Goal: Task Accomplishment & Management: Manage account settings

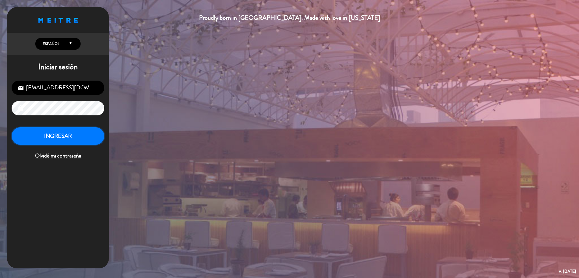
click at [88, 142] on button "INGRESAR" at bounding box center [58, 136] width 93 height 18
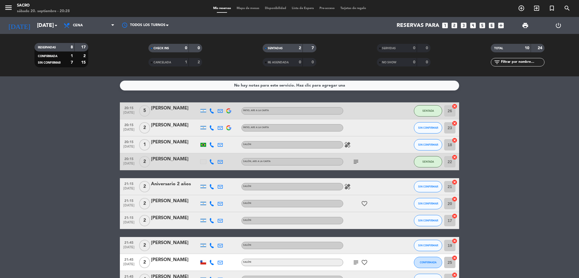
click at [350, 146] on icon "healing" at bounding box center [347, 144] width 7 height 7
click at [578, 146] on bookings-row "20:15 [DATE] 5 [PERSON_NAME] PATIO , ARS A LA CARTA SENTADA 26 cancel 20:15 [DA…" at bounding box center [289, 194] width 579 height 185
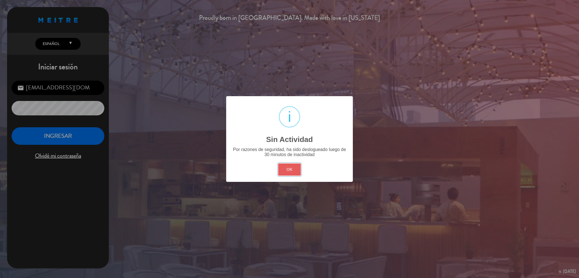
click at [284, 172] on button "OK" at bounding box center [289, 169] width 23 height 12
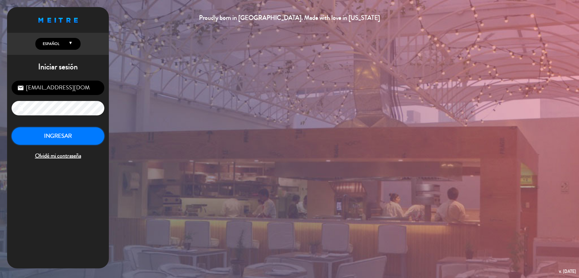
click at [41, 141] on button "INGRESAR" at bounding box center [58, 136] width 93 height 18
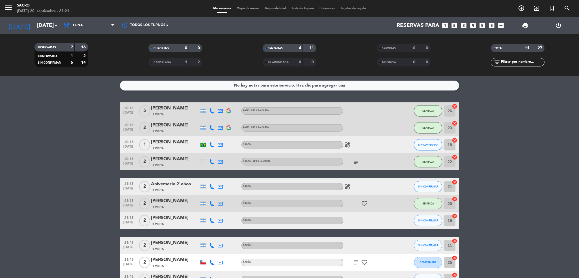
scroll to position [55, 0]
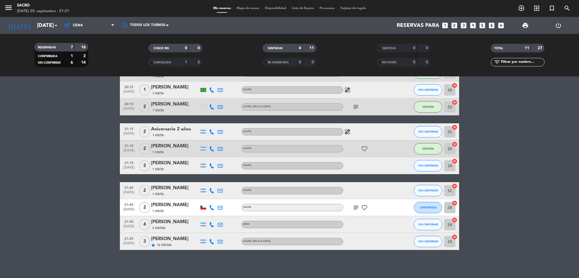
click at [364, 148] on icon "favorite_border" at bounding box center [364, 148] width 7 height 7
click at [348, 131] on icon "healing" at bounding box center [347, 131] width 7 height 7
click at [356, 208] on icon "subject" at bounding box center [355, 207] width 7 height 7
click at [524, 165] on bookings-row "20:15 [DATE] 5 [PERSON_NAME] 1 Visita PATIO , ARS A LA CARTA SENTADA 26 cancel …" at bounding box center [289, 148] width 579 height 202
click at [455, 127] on icon "cancel" at bounding box center [455, 127] width 6 height 6
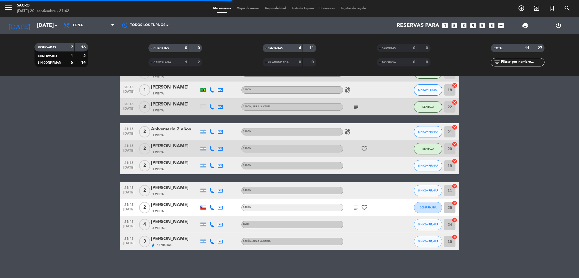
click at [455, 183] on icon "cancel" at bounding box center [455, 186] width 6 height 6
click at [455, 204] on icon "cancel" at bounding box center [455, 203] width 6 height 6
click at [452, 187] on icon "border_all" at bounding box center [450, 190] width 7 height 7
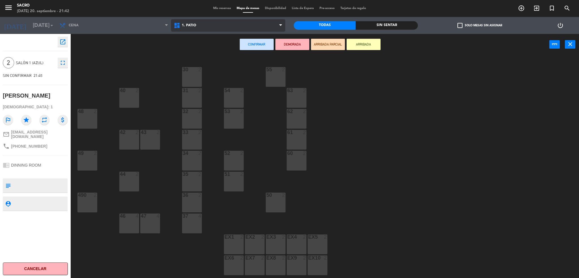
click at [211, 29] on span "1. PATIO" at bounding box center [228, 25] width 114 height 12
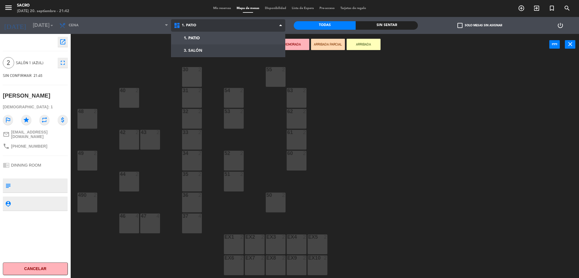
click at [214, 51] on ng-component "menu Sacro [DATE] 20. septiembre - 21:42 Mis reservas Mapa de mesas Disponibili…" at bounding box center [289, 140] width 579 height 280
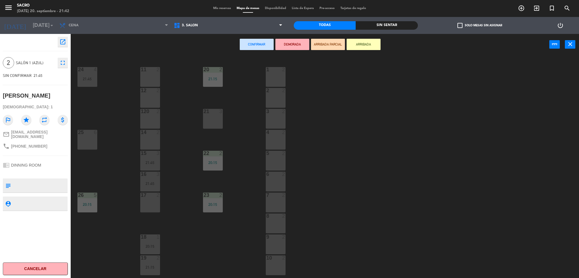
click at [214, 115] on div "21 3" at bounding box center [213, 119] width 20 height 20
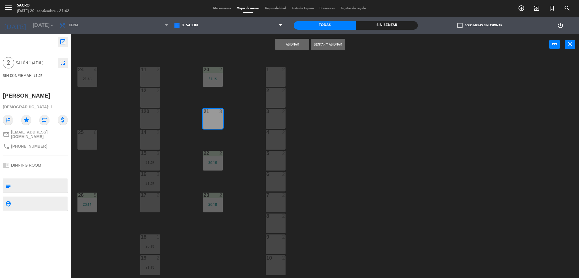
click at [330, 42] on button "Sentar y Asignar" at bounding box center [328, 44] width 34 height 11
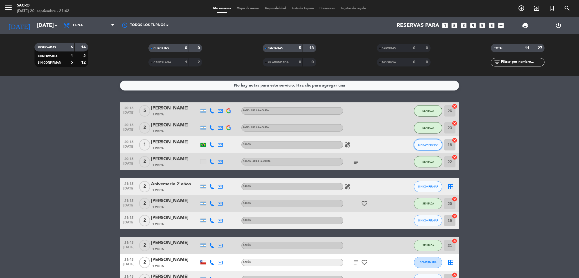
click at [436, 147] on button "SIN CONFIRMAR" at bounding box center [428, 144] width 28 height 11
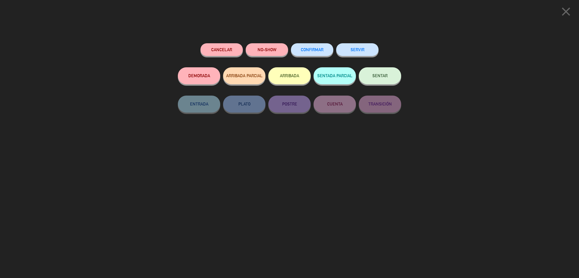
click at [251, 55] on button "NO-SHOW" at bounding box center [267, 49] width 42 height 13
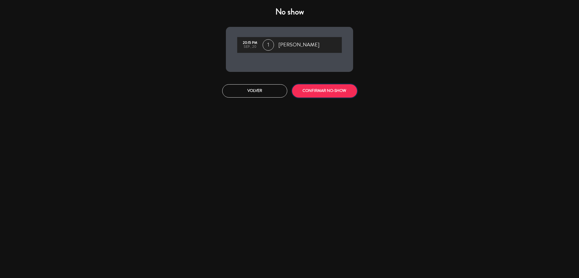
click at [301, 90] on button "CONFIRMAR NO-SHOW" at bounding box center [324, 90] width 65 height 13
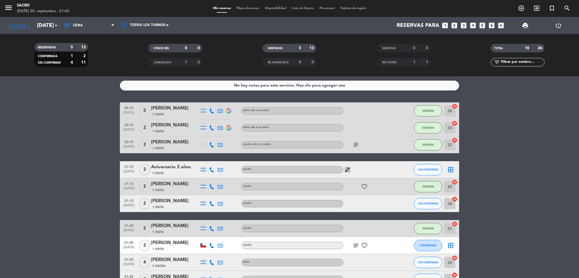
scroll to position [38, 0]
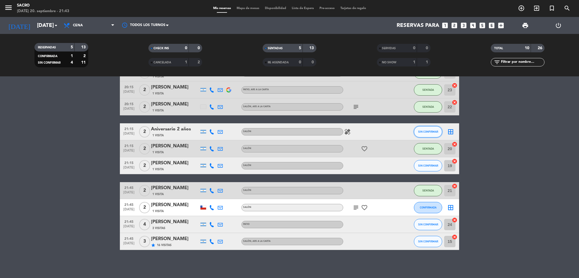
click at [428, 134] on button "SIN CONFIRMAR" at bounding box center [428, 131] width 28 height 11
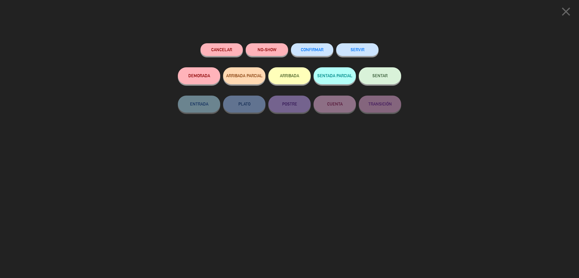
click at [280, 51] on button "NO-SHOW" at bounding box center [267, 49] width 42 height 13
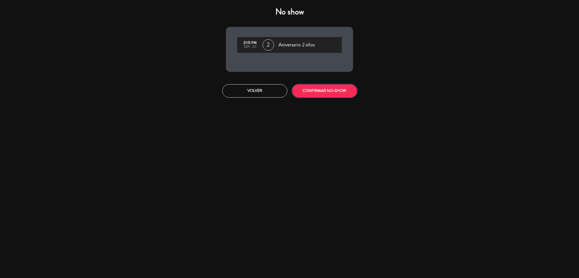
click at [310, 91] on button "CONFIRMAR NO-SHOW" at bounding box center [324, 90] width 65 height 13
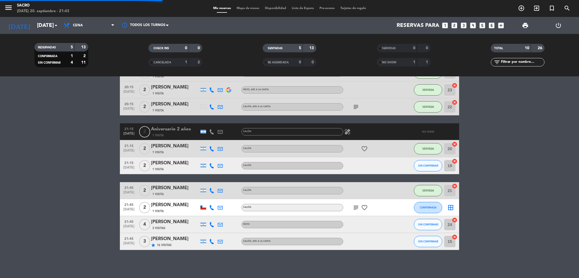
scroll to position [21, 0]
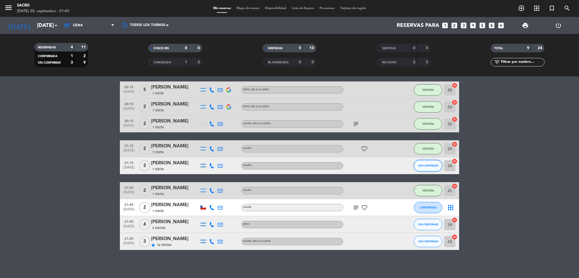
click at [430, 168] on button "SIN CONFIRMAR" at bounding box center [428, 165] width 28 height 11
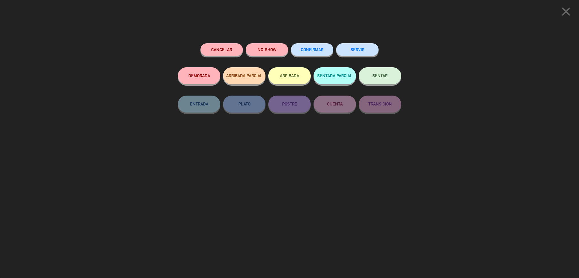
click at [269, 47] on button "NO-SHOW" at bounding box center [267, 49] width 42 height 13
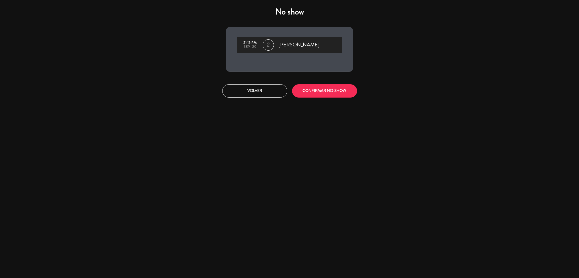
drag, startPoint x: 312, startPoint y: 98, endPoint x: 310, endPoint y: 94, distance: 4.7
click at [312, 98] on div "Volver CONFIRMAR NO-SHOW" at bounding box center [290, 90] width 136 height 21
click at [310, 91] on button "CONFIRMAR NO-SHOW" at bounding box center [324, 90] width 65 height 13
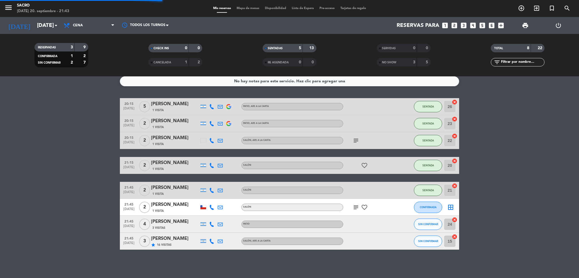
scroll to position [4, 0]
click at [363, 204] on icon "favorite_border" at bounding box center [364, 207] width 7 height 7
click at [357, 205] on icon "subject" at bounding box center [355, 207] width 7 height 7
click at [452, 206] on icon "border_all" at bounding box center [450, 207] width 7 height 7
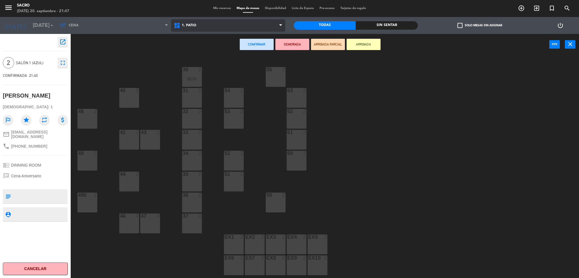
click at [197, 26] on span "1. PATIO" at bounding box center [228, 25] width 114 height 12
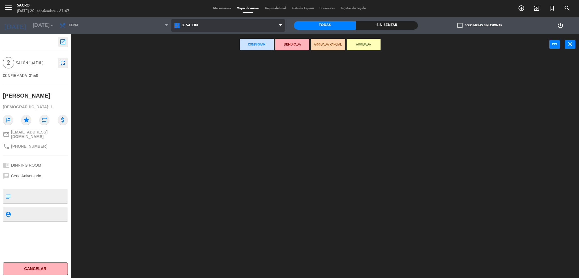
click at [197, 48] on ng-component "menu Sacro [DATE] 20. septiembre - 21:47 Mis reservas Mapa de mesas Disponibili…" at bounding box center [289, 140] width 579 height 280
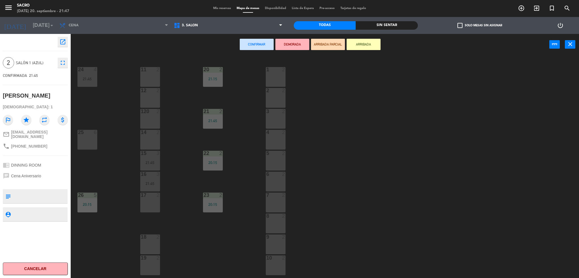
click at [152, 135] on div "14 2" at bounding box center [150, 140] width 20 height 20
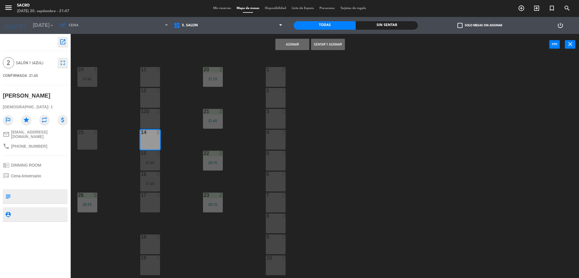
click at [328, 48] on button "Sentar y Asignar" at bounding box center [328, 44] width 34 height 11
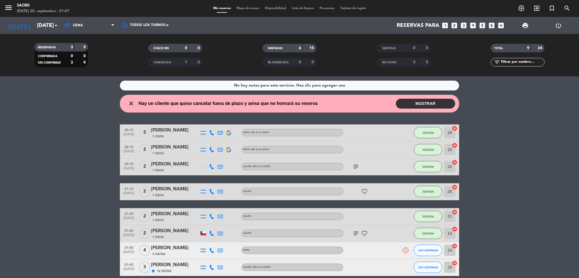
click at [404, 100] on button "MOSTRAR" at bounding box center [425, 104] width 59 height 10
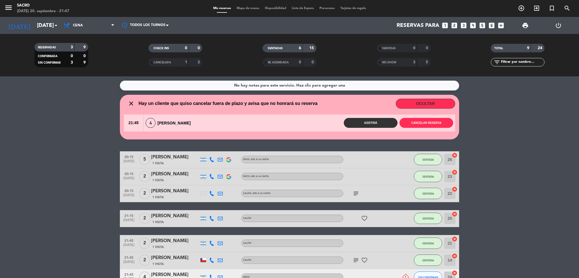
scroll to position [38, 0]
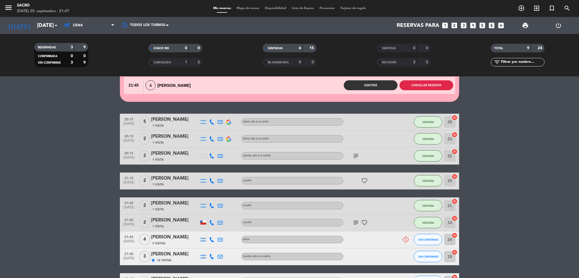
click at [432, 83] on button "Cancelar reserva" at bounding box center [426, 85] width 54 height 10
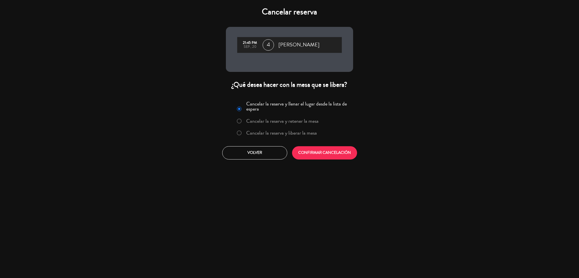
click at [296, 131] on label "Cancelar la reserva y liberar la mesa" at bounding box center [281, 132] width 71 height 5
click at [299, 148] on button "CONFIRMAR CANCELACIÓN" at bounding box center [324, 152] width 65 height 13
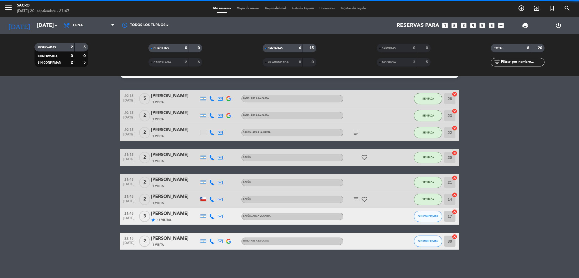
scroll to position [0, 0]
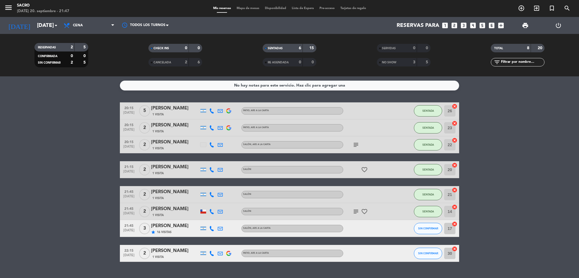
click at [454, 223] on icon "cancel" at bounding box center [455, 224] width 6 height 6
click at [450, 227] on icon "border_all" at bounding box center [450, 228] width 7 height 7
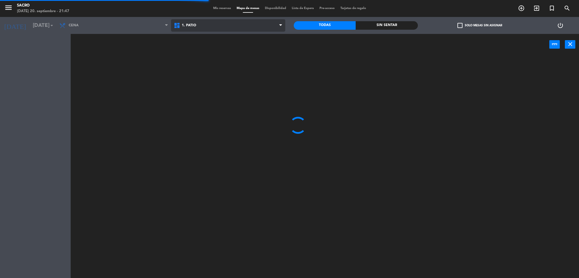
click at [247, 30] on span "1. PATIO" at bounding box center [228, 25] width 114 height 12
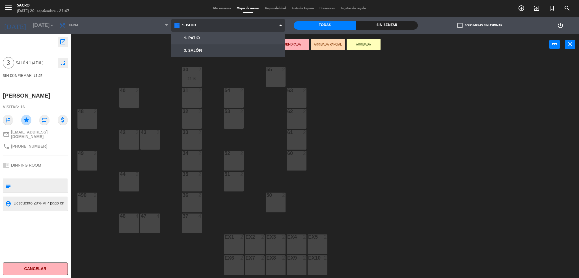
click at [241, 48] on ng-component "menu Sacro [DATE] 20. septiembre - 21:47 Mis reservas Mapa de mesas Disponibili…" at bounding box center [289, 140] width 579 height 280
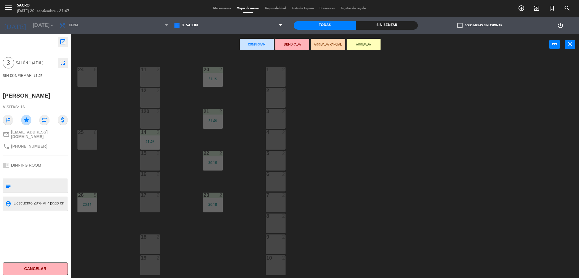
drag, startPoint x: 84, startPoint y: 142, endPoint x: 85, endPoint y: 139, distance: 3.2
click at [84, 142] on div "25 6" at bounding box center [87, 140] width 20 height 20
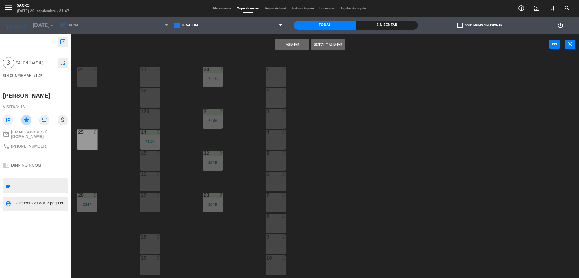
click at [319, 44] on button "Sentar y Asignar" at bounding box center [328, 44] width 34 height 11
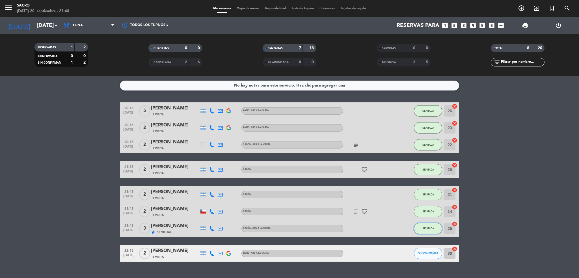
click at [422, 227] on button "SENTADA" at bounding box center [428, 228] width 28 height 11
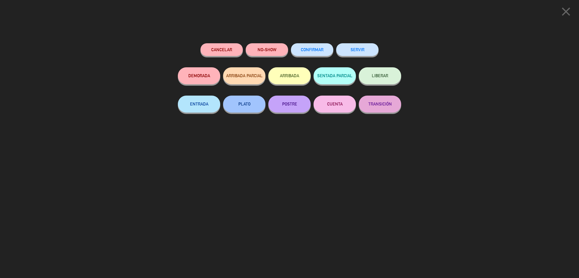
click at [313, 50] on span "CONFIRMAR" at bounding box center [312, 49] width 23 height 5
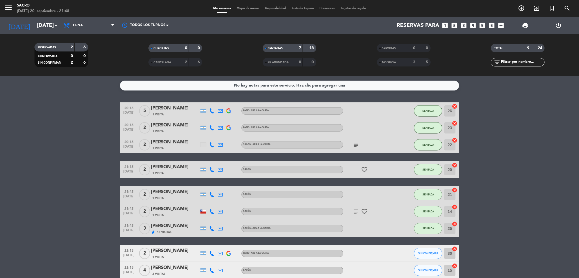
scroll to position [29, 0]
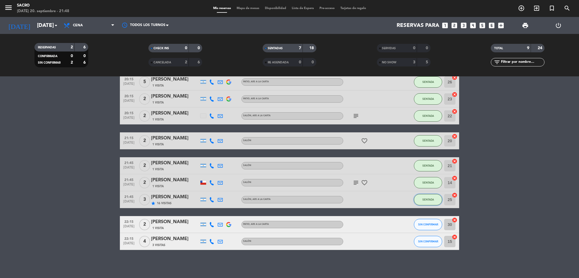
click at [425, 196] on button "SENTADA" at bounding box center [428, 199] width 28 height 11
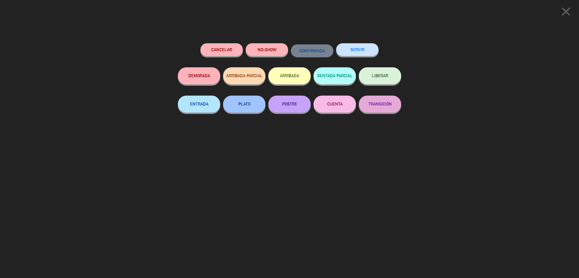
click at [439, 88] on div "close Cancelar NO-SHOW CONFIRMADA SERVIR DEMORADA ARRIBADA PARCIAL ARRIBADA SEN…" at bounding box center [289, 139] width 579 height 278
click at [565, 12] on icon "close" at bounding box center [566, 12] width 14 height 14
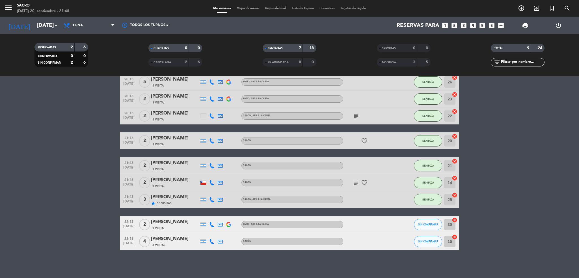
click at [455, 195] on icon "cancel" at bounding box center [455, 195] width 6 height 6
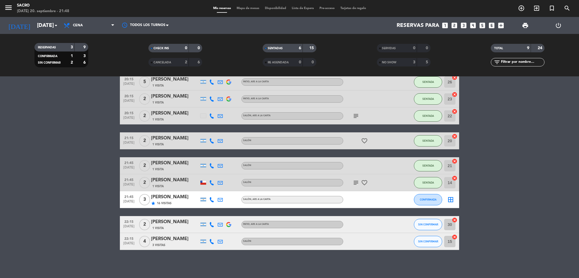
click at [450, 196] on icon "border_all" at bounding box center [450, 199] width 7 height 7
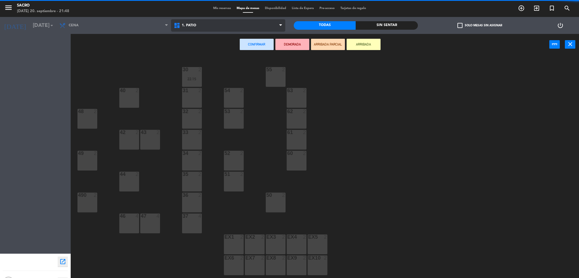
click at [209, 27] on span "1. PATIO" at bounding box center [228, 25] width 114 height 12
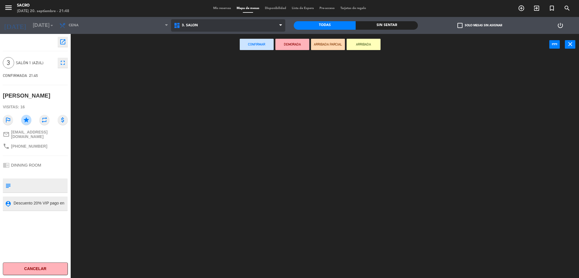
click at [202, 46] on ng-component "menu Sacro [DATE] 20. septiembre - 21:48 Mis reservas Mapa de mesas Disponibili…" at bounding box center [289, 140] width 579 height 280
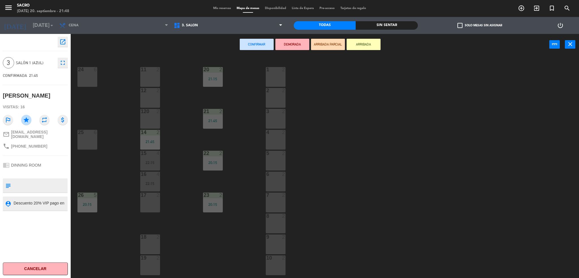
click at [82, 142] on div "25 6" at bounding box center [87, 140] width 20 height 20
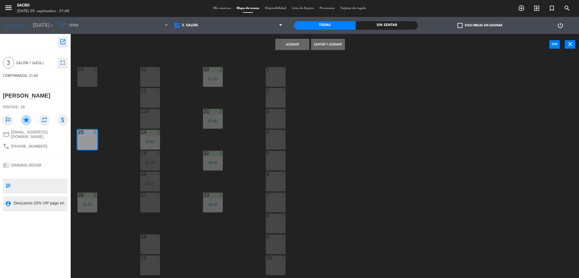
click at [300, 46] on button "Asignar" at bounding box center [292, 44] width 34 height 11
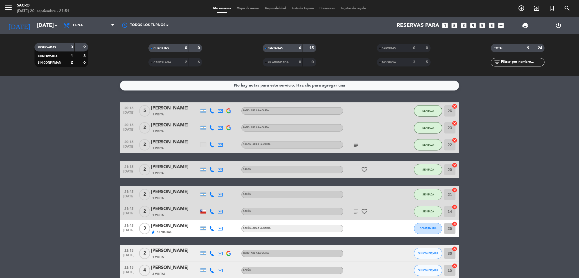
click at [568, 157] on bookings-row "20:15 [DATE] 5 [PERSON_NAME] 1 Visita PATIO , ARS A LA CARTA SENTADA 26 cancel …" at bounding box center [289, 190] width 579 height 176
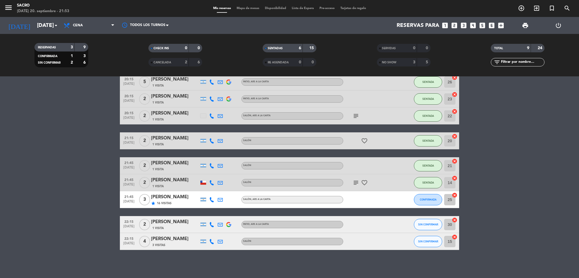
click at [454, 218] on icon "cancel" at bounding box center [455, 220] width 6 height 6
click at [450, 224] on icon "border_all" at bounding box center [450, 224] width 7 height 7
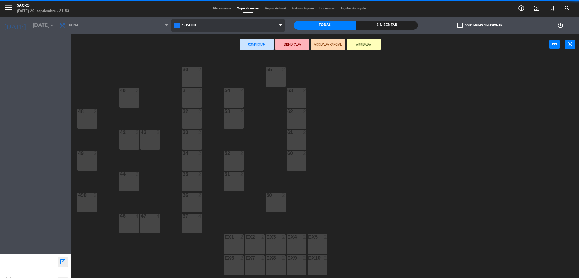
click at [264, 29] on span "1. PATIO" at bounding box center [228, 25] width 114 height 12
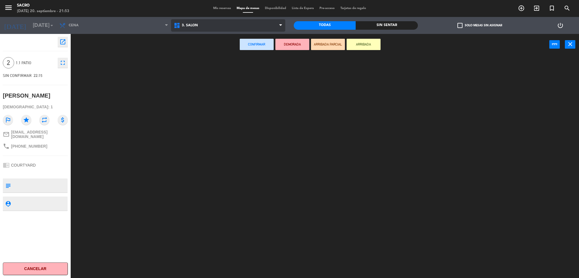
click at [242, 49] on ng-component "menu Sacro [DATE] 20. septiembre - 21:53 Mis reservas Mapa de mesas Disponibili…" at bounding box center [289, 140] width 579 height 280
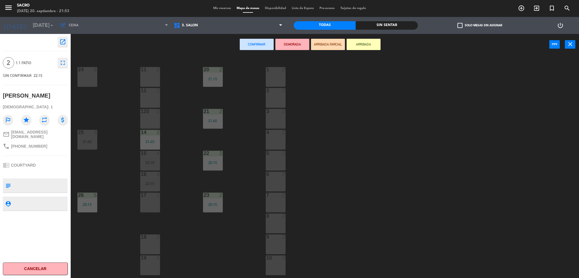
click at [140, 74] on div "11 2" at bounding box center [150, 77] width 20 height 20
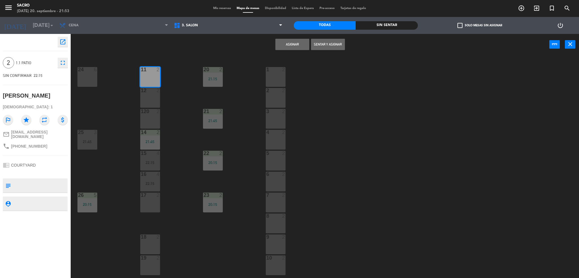
click at [318, 45] on button "Sentar y Asignar" at bounding box center [328, 44] width 34 height 11
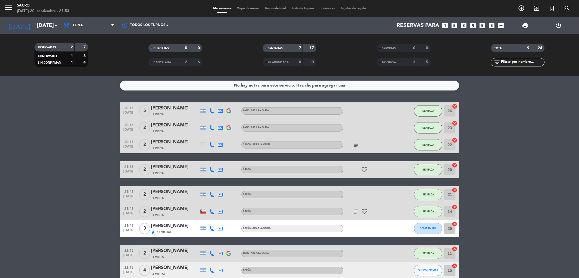
click at [249, 9] on span "Mapa de mesas" at bounding box center [248, 8] width 28 height 3
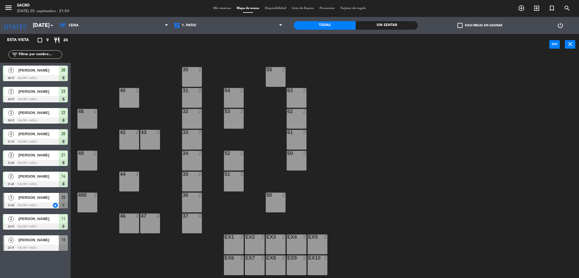
click at [214, 7] on span "Mis reservas" at bounding box center [221, 8] width 23 height 3
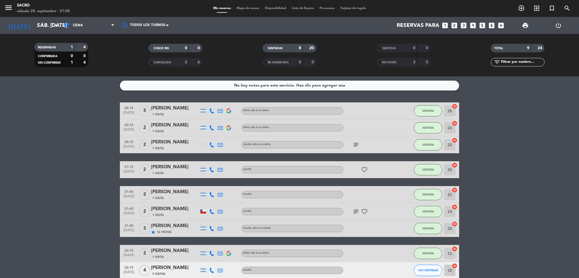
scroll to position [29, 0]
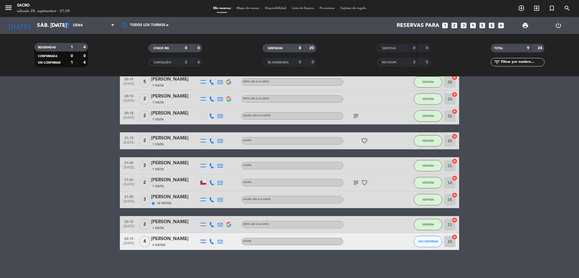
click at [456, 235] on icon "cancel" at bounding box center [455, 237] width 6 height 6
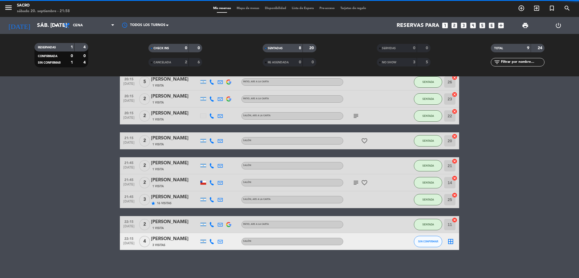
click at [450, 242] on icon "border_all" at bounding box center [450, 241] width 7 height 7
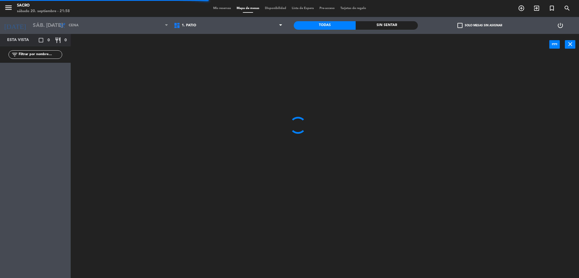
click at [216, 20] on span "1. PATIO" at bounding box center [228, 25] width 114 height 12
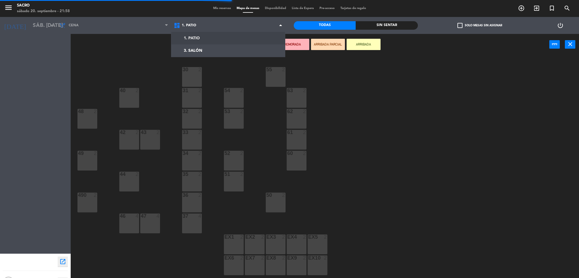
click at [216, 20] on span "1. PATIO" at bounding box center [228, 25] width 114 height 12
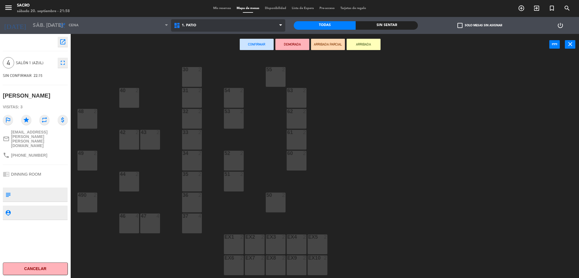
click at [215, 31] on span "1. PATIO" at bounding box center [228, 25] width 114 height 12
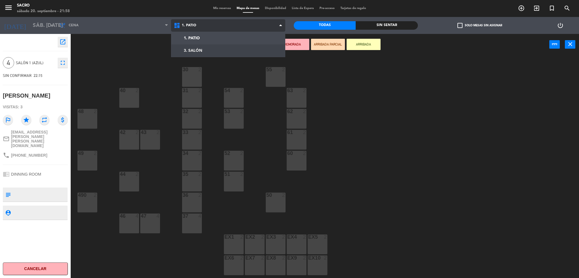
click at [211, 57] on ng-component "menu Sacro sábado 20. septiembre - 21:58 Mis reservas Mapa de mesas Disponibili…" at bounding box center [289, 140] width 579 height 280
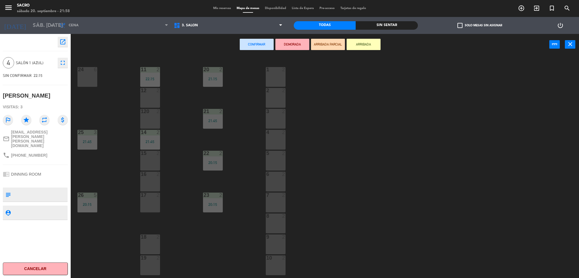
click at [83, 74] on div "24 6" at bounding box center [87, 77] width 20 height 20
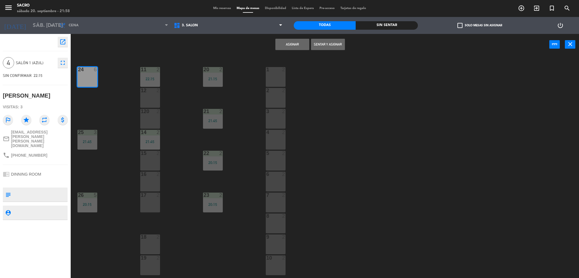
click at [295, 42] on button "Asignar" at bounding box center [292, 44] width 34 height 11
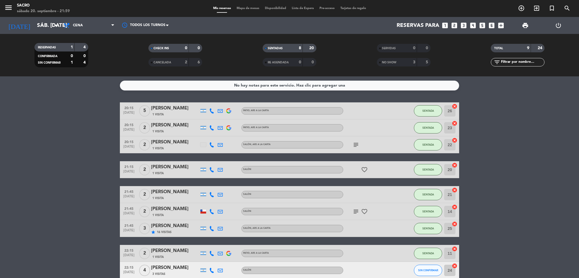
scroll to position [29, 0]
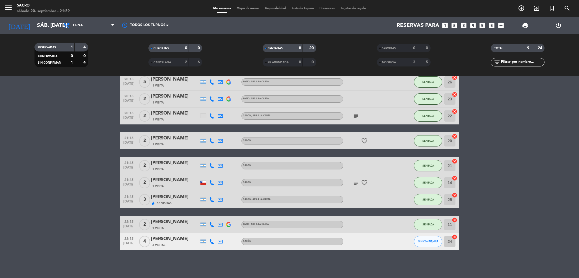
click at [352, 184] on span "subject" at bounding box center [356, 182] width 8 height 7
click at [354, 183] on icon "subject" at bounding box center [355, 182] width 7 height 7
click at [520, 174] on bookings-row "20:15 sep. 20 5 Claudia Garaglia 1 Visita PATIO , ARS A LA CARTA SENTADA 26 can…" at bounding box center [289, 161] width 579 height 176
click at [234, 8] on span "Mapa de mesas" at bounding box center [248, 8] width 28 height 3
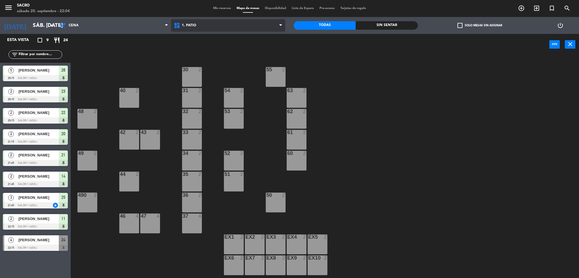
click at [247, 25] on span "1. PATIO" at bounding box center [228, 25] width 114 height 12
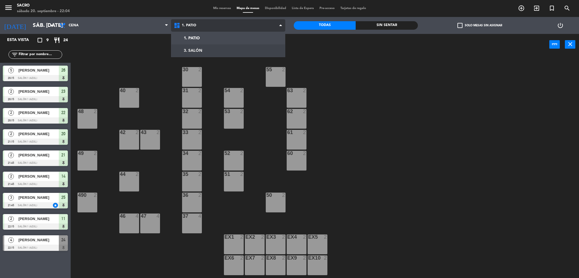
click at [247, 48] on ng-component "menu Sacro sábado 20. septiembre - 22:04 Mis reservas Mapa de mesas Disponibili…" at bounding box center [289, 140] width 579 height 280
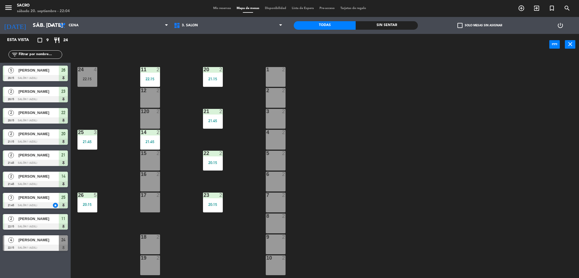
click at [146, 202] on div "17 2" at bounding box center [150, 203] width 20 height 20
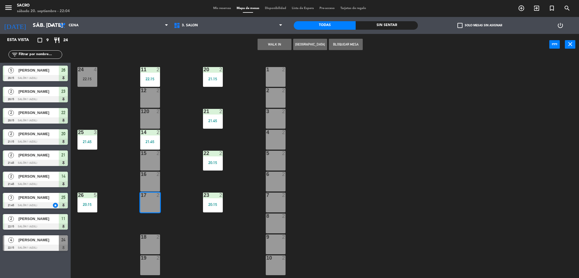
click at [281, 44] on button "WALK IN" at bounding box center [275, 44] width 34 height 11
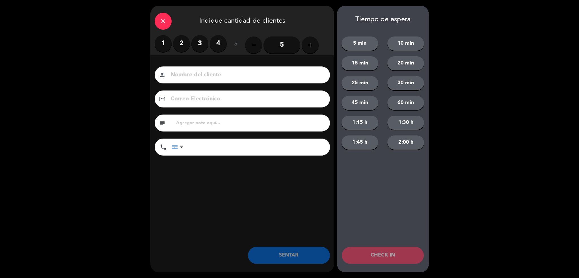
click at [184, 42] on label "2" at bounding box center [181, 43] width 17 height 17
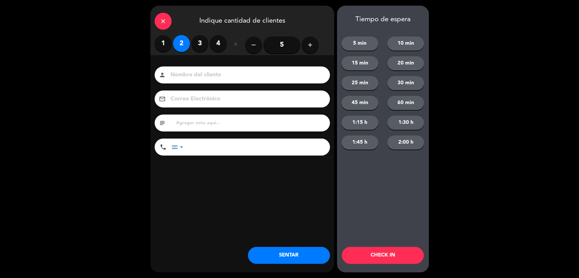
click at [274, 250] on button "SENTAR" at bounding box center [289, 255] width 82 height 17
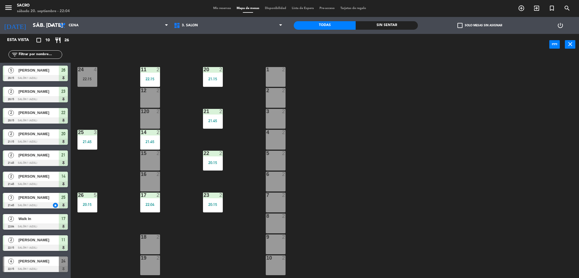
click at [219, 9] on span "Mis reservas" at bounding box center [221, 8] width 23 height 3
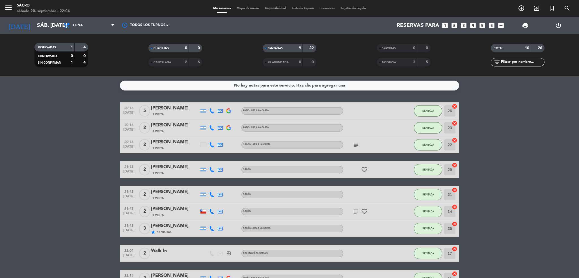
scroll to position [54, 0]
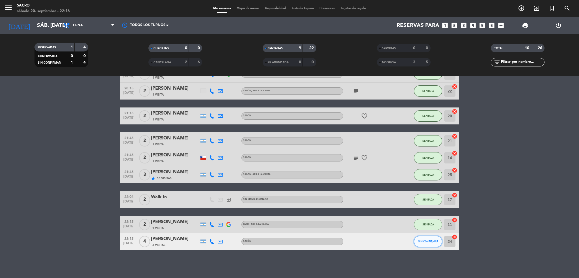
click at [421, 242] on span "SIN CONFIRMAR" at bounding box center [428, 241] width 20 height 3
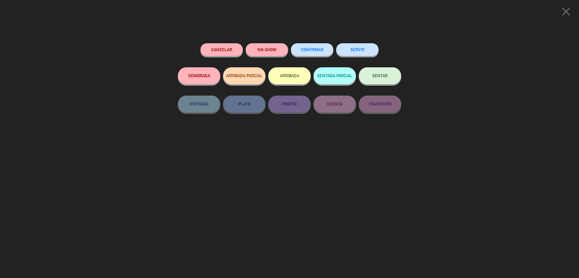
click at [378, 79] on button "SENTAR" at bounding box center [380, 75] width 42 height 17
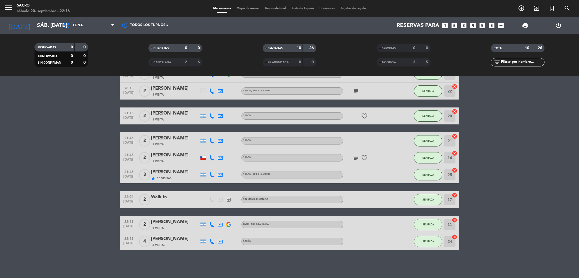
click at [246, 10] on span "Mapa de mesas" at bounding box center [248, 8] width 28 height 3
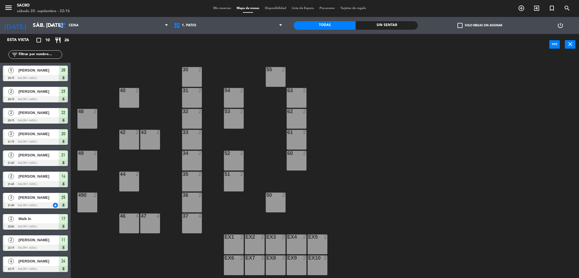
click at [206, 18] on div "1. PATIO 3. SALÓN 1. PATIO 1. PATIO 3. SALÓN" at bounding box center [228, 25] width 114 height 17
click at [206, 23] on span "1. PATIO" at bounding box center [228, 25] width 114 height 12
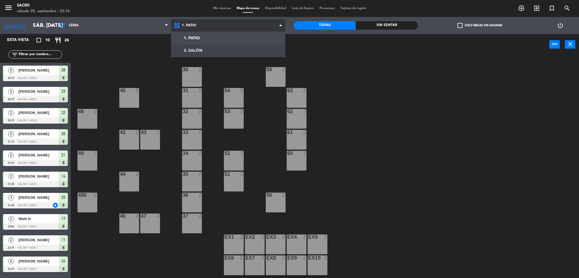
click at [205, 52] on ng-component "menu Sacro sábado 20. septiembre - 22:16 Mis reservas Mapa de mesas Disponibili…" at bounding box center [289, 140] width 579 height 280
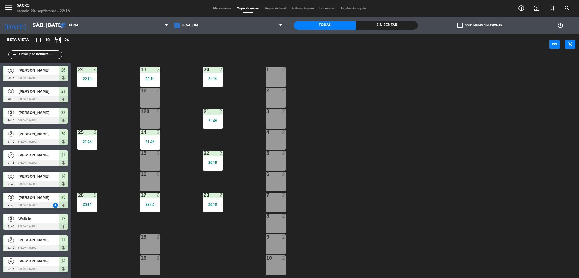
click at [150, 115] on div "120 2" at bounding box center [150, 119] width 20 height 20
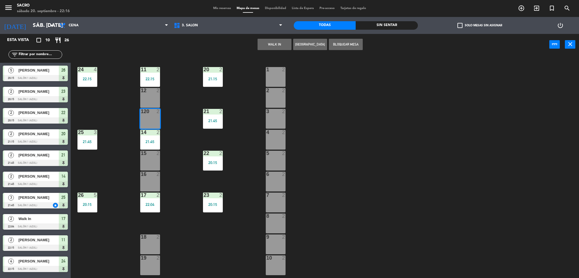
click at [150, 95] on div "12 2" at bounding box center [150, 98] width 20 height 20
click at [140, 104] on div "12 2" at bounding box center [150, 98] width 20 height 20
click at [278, 40] on button "WALK IN" at bounding box center [275, 44] width 34 height 11
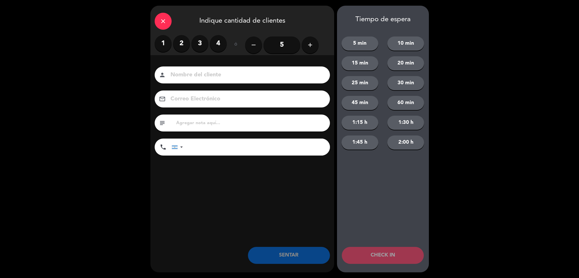
click at [205, 47] on label "3" at bounding box center [199, 43] width 17 height 17
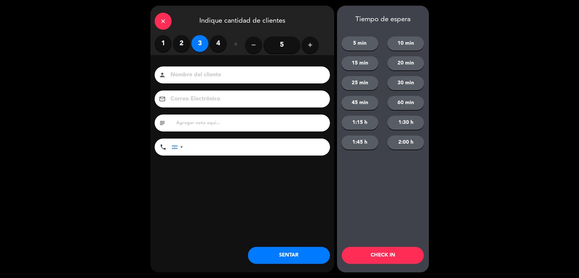
click at [314, 259] on button "SENTAR" at bounding box center [289, 255] width 82 height 17
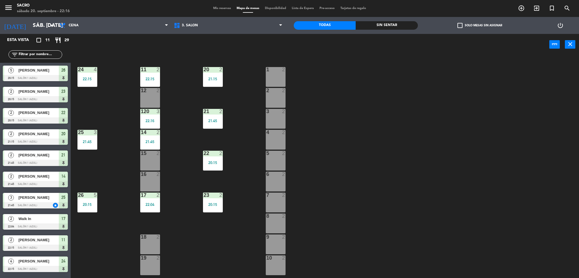
click at [223, 7] on span "Mis reservas" at bounding box center [221, 8] width 23 height 3
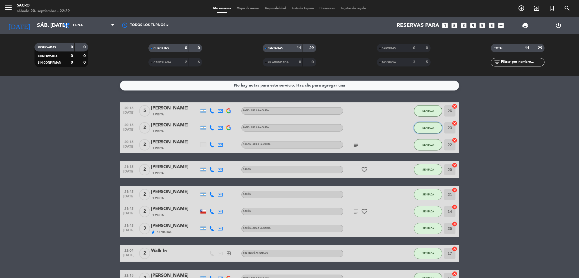
click at [427, 129] on button "SENTADA" at bounding box center [428, 127] width 28 height 11
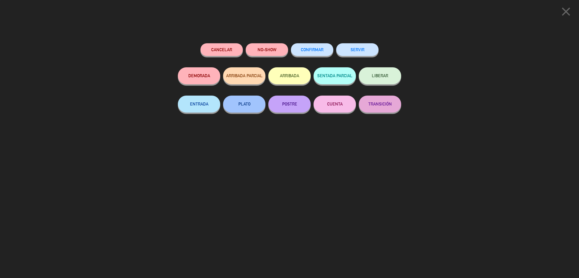
click at [360, 42] on div "Cancelar NO-SHOW CONFIRMAR SERVIR DEMORADA ARRIBADA PARCIAL ARRIBADA SENTADA PA…" at bounding box center [289, 158] width 231 height 239
click at [358, 45] on button "SERVIR" at bounding box center [357, 49] width 42 height 13
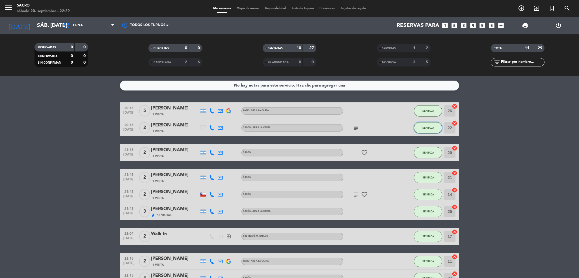
click at [436, 126] on button "SENTADA" at bounding box center [428, 127] width 28 height 11
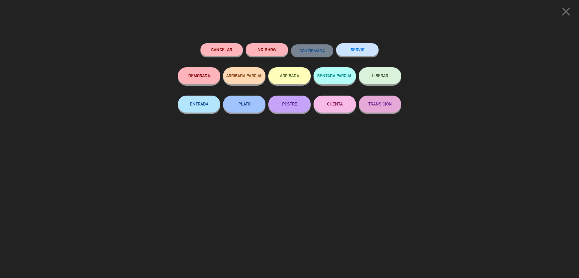
click at [368, 50] on button "SERVIR" at bounding box center [357, 49] width 42 height 13
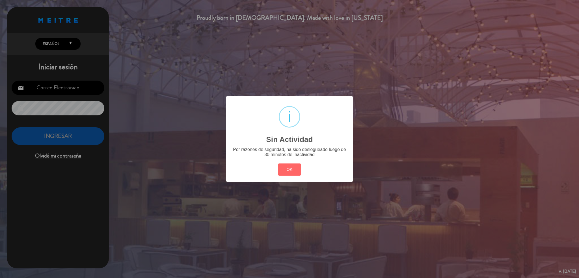
type input "[EMAIL_ADDRESS][DOMAIN_NAME]"
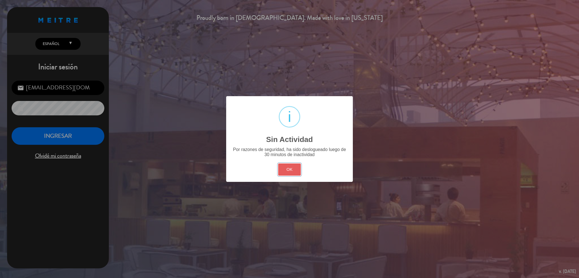
click at [299, 166] on button "OK" at bounding box center [289, 169] width 23 height 12
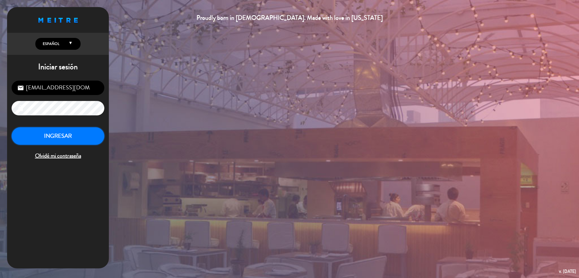
click at [57, 137] on button "INGRESAR" at bounding box center [58, 136] width 93 height 18
